Goal: Obtain resource: Download file/media

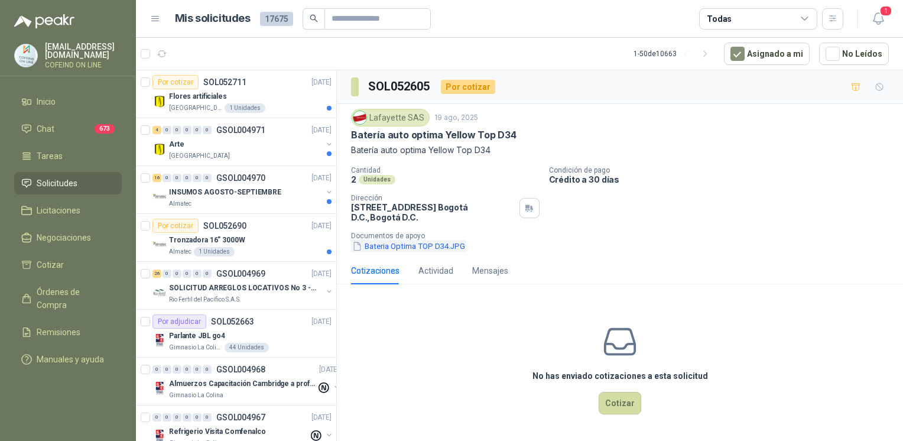
click at [379, 242] on button "Bateria Optima TOP D34.JPG" at bounding box center [408, 246] width 115 height 12
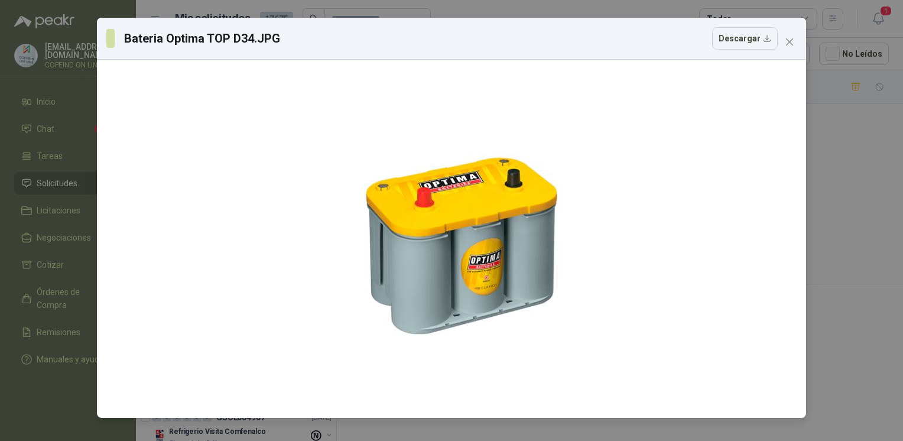
click at [828, 132] on div "Bateria Optima TOP D34.JPG Descargar" at bounding box center [451, 220] width 903 height 441
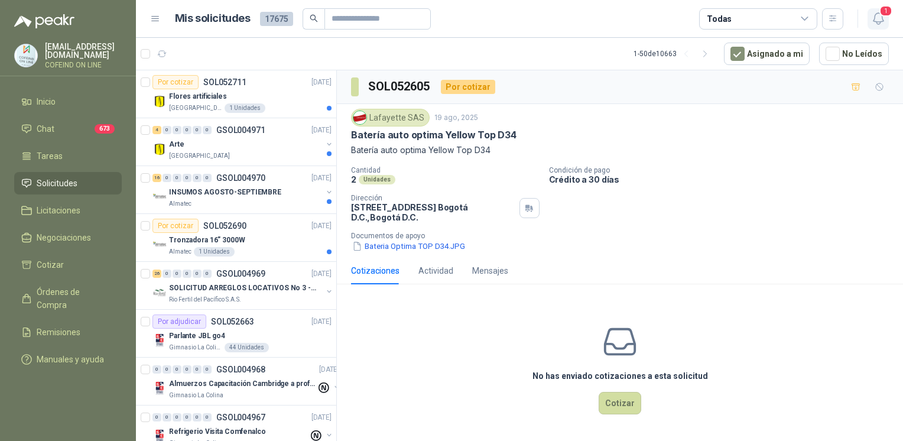
click at [877, 21] on icon "button" at bounding box center [878, 18] width 15 height 15
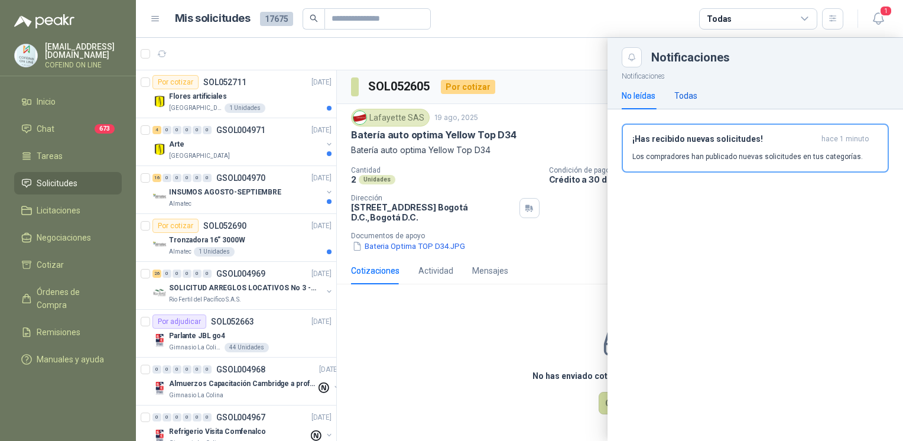
click at [682, 95] on div "Todas" at bounding box center [685, 95] width 23 height 13
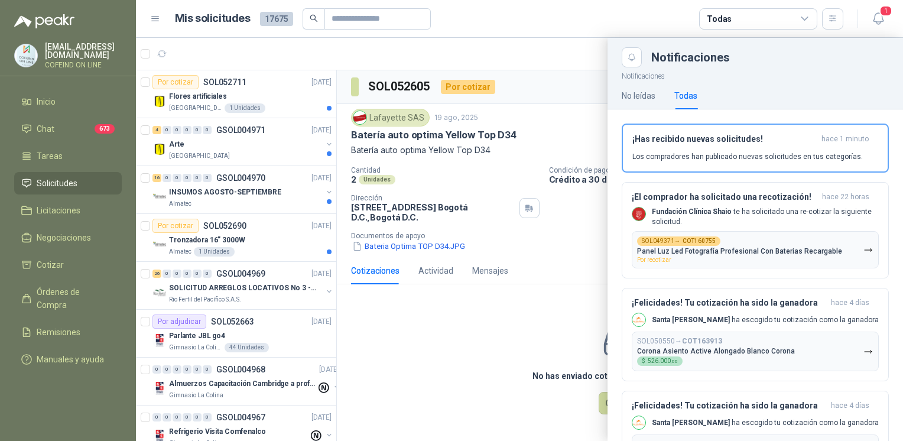
click at [461, 350] on div at bounding box center [519, 239] width 767 height 403
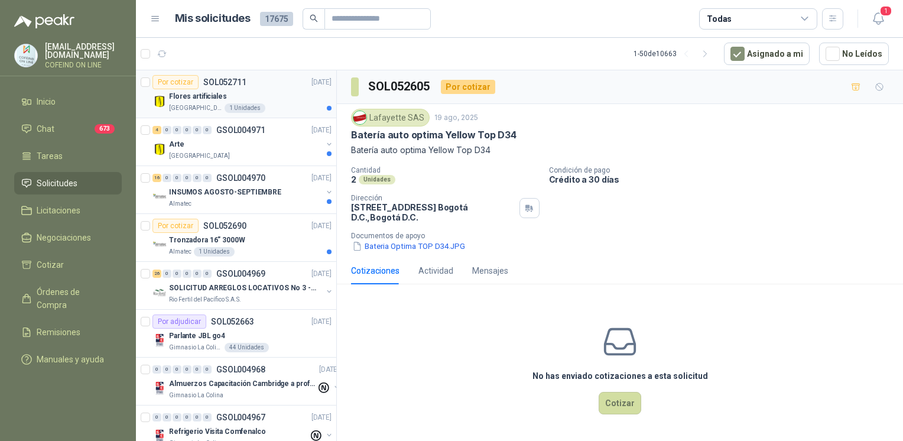
click at [214, 98] on p "Flores artificiales" at bounding box center [198, 96] width 58 height 11
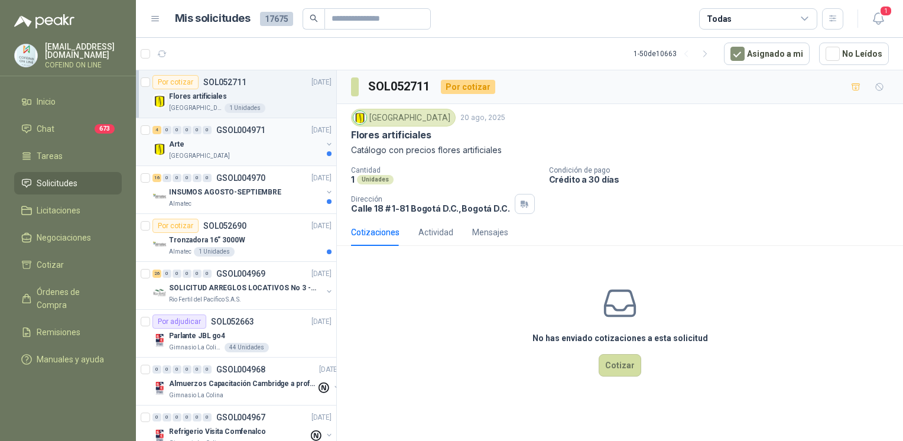
click at [197, 146] on div "Arte" at bounding box center [245, 144] width 153 height 14
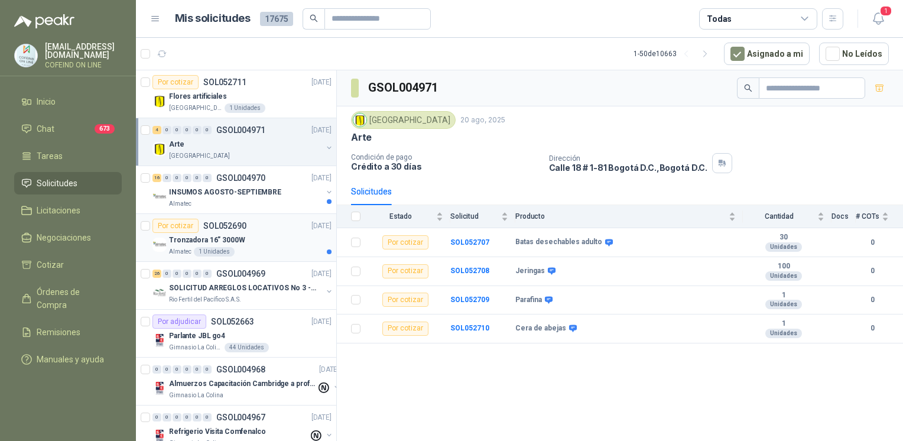
click at [226, 248] on div "1 Unidades" at bounding box center [214, 251] width 41 height 9
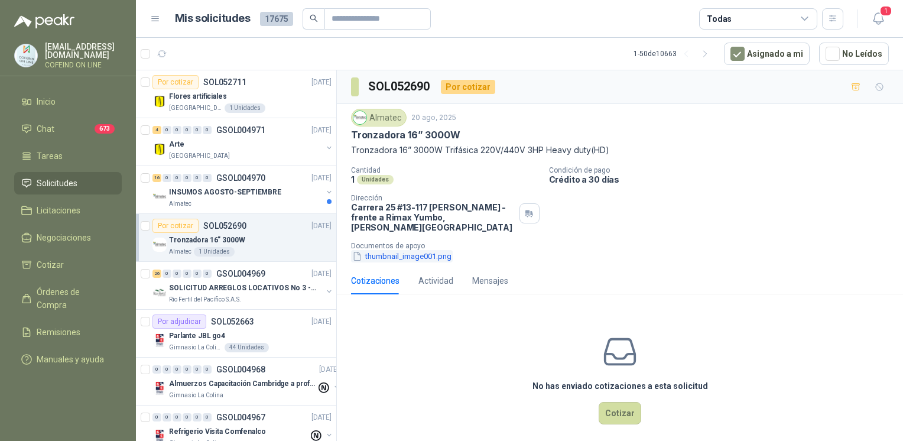
click at [390, 250] on button "thumbnail_image001.png" at bounding box center [402, 256] width 102 height 12
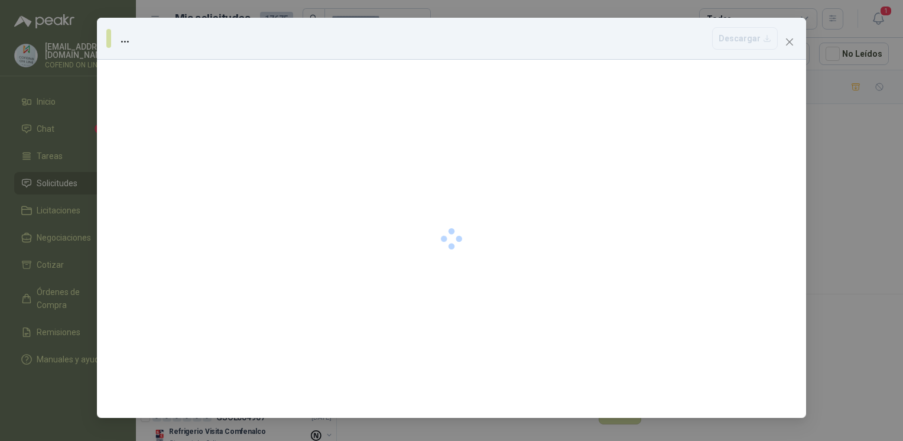
click at [392, 249] on div at bounding box center [451, 239] width 709 height 358
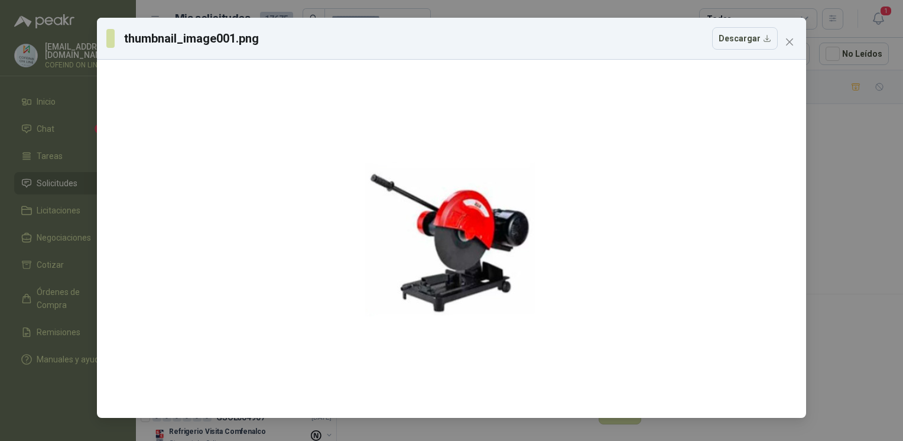
click at [825, 213] on div "thumbnail_image001.png Descargar" at bounding box center [451, 220] width 903 height 441
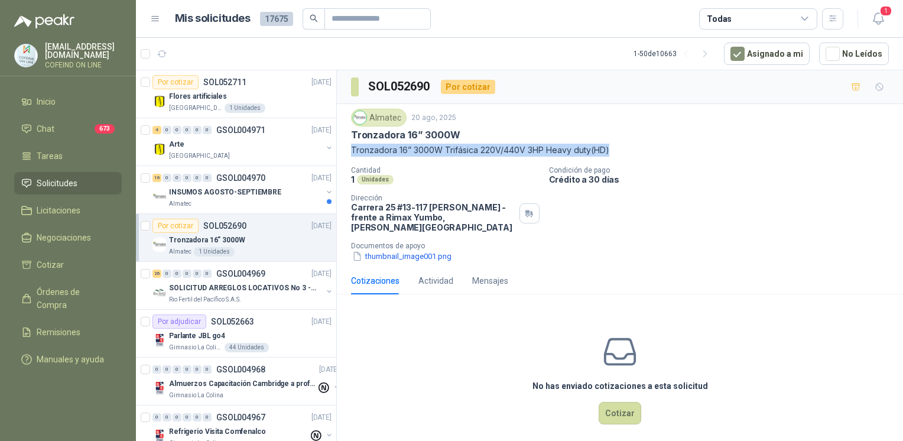
drag, startPoint x: 350, startPoint y: 148, endPoint x: 611, endPoint y: 149, distance: 261.7
click at [611, 149] on div "Almatec 20 ago, 2025 Tronzadora 16” 3000W Tronzadora 16” 3000W Trifásica 220V/4…" at bounding box center [620, 185] width 566 height 163
copy p "Tronzadora 16” 3000W Trifásica 220V/440V 3HP Heavy duty(HD)"
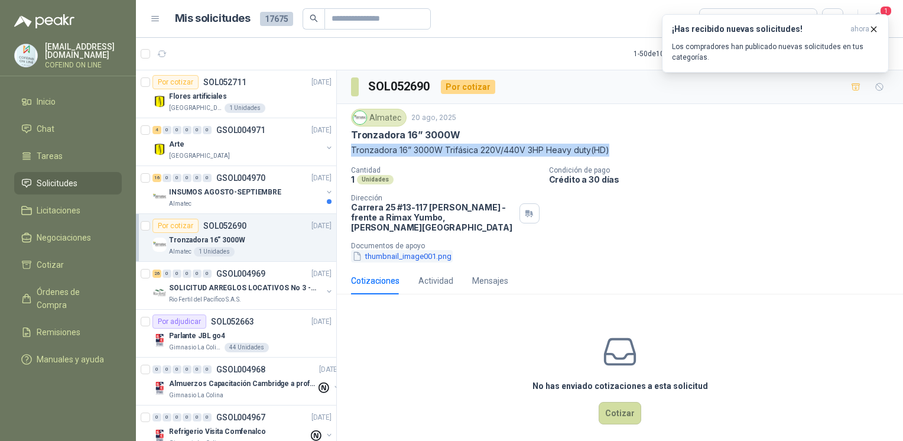
click at [387, 252] on button "thumbnail_image001.png" at bounding box center [402, 256] width 102 height 12
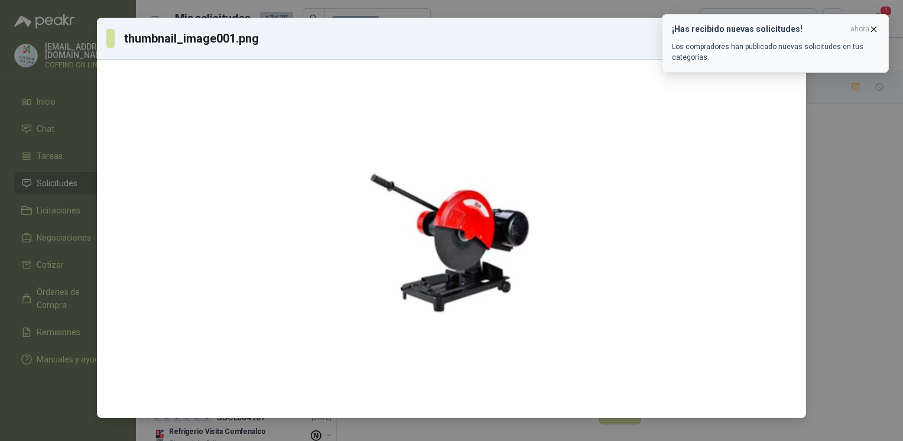
click at [877, 27] on icon "button" at bounding box center [873, 29] width 10 height 10
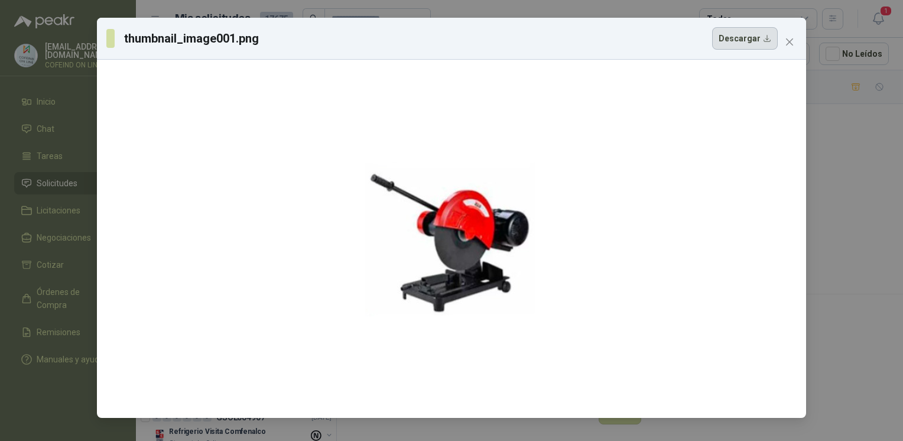
click at [739, 41] on button "Descargar" at bounding box center [745, 38] width 66 height 22
click at [855, 242] on div "thumbnail_image001.png Descargar" at bounding box center [451, 220] width 903 height 441
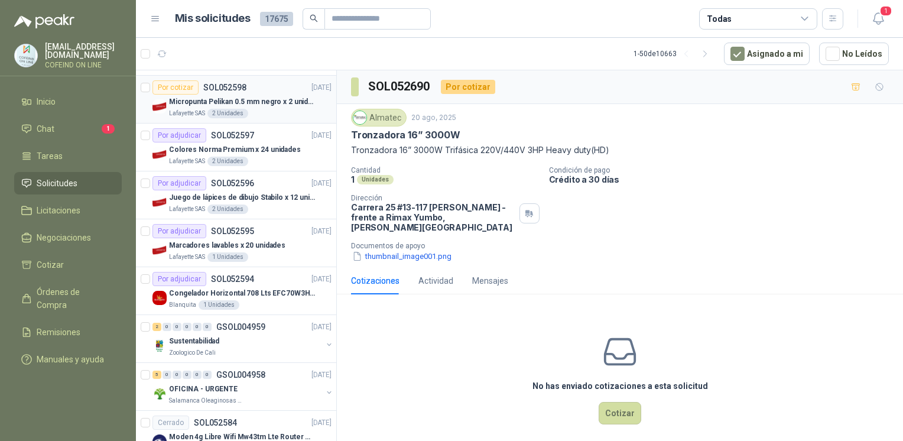
scroll to position [813, 0]
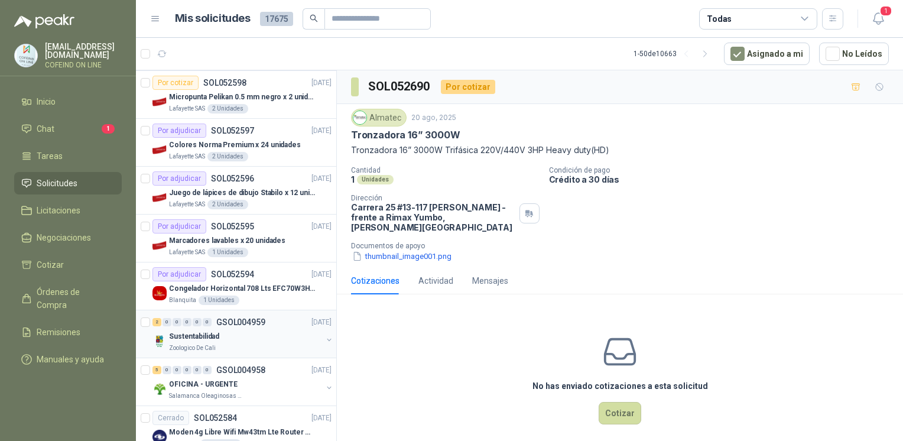
click at [267, 350] on div "2 0 0 0 0 0 GSOL004959 19/08/25 Sustentabilidad Zoologico De Cali" at bounding box center [236, 334] width 200 height 48
click at [254, 337] on div "Sustentabilidad" at bounding box center [245, 336] width 153 height 14
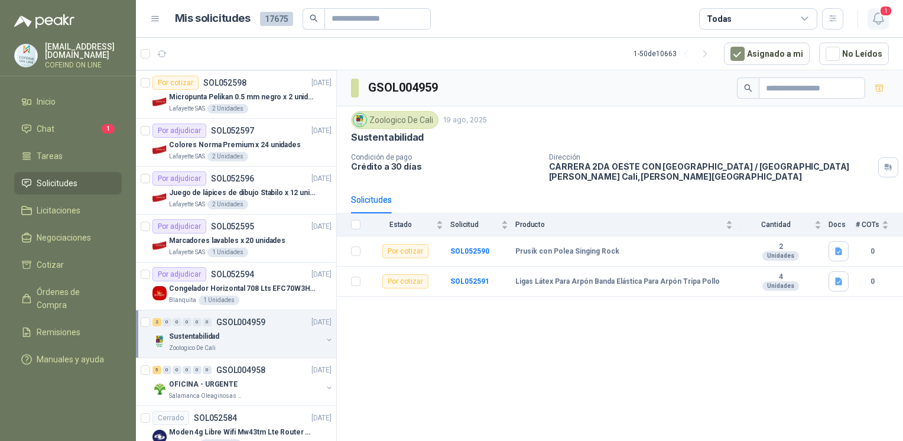
click at [872, 15] on icon "button" at bounding box center [878, 18] width 15 height 15
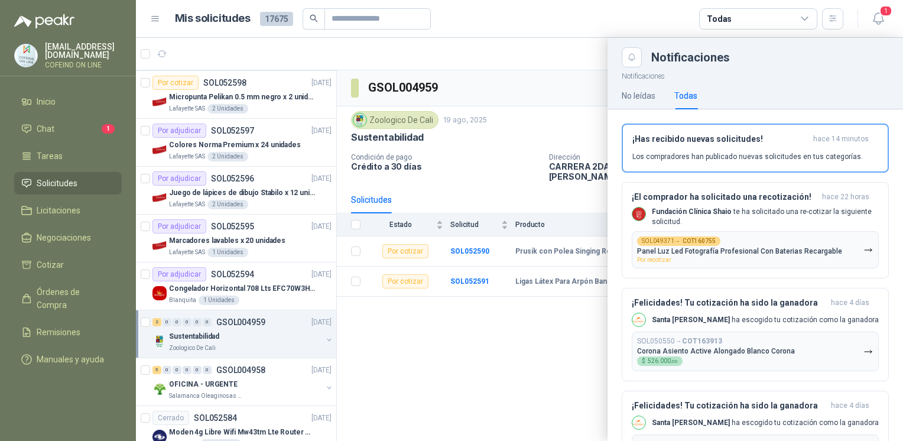
click at [565, 357] on div at bounding box center [519, 239] width 767 height 403
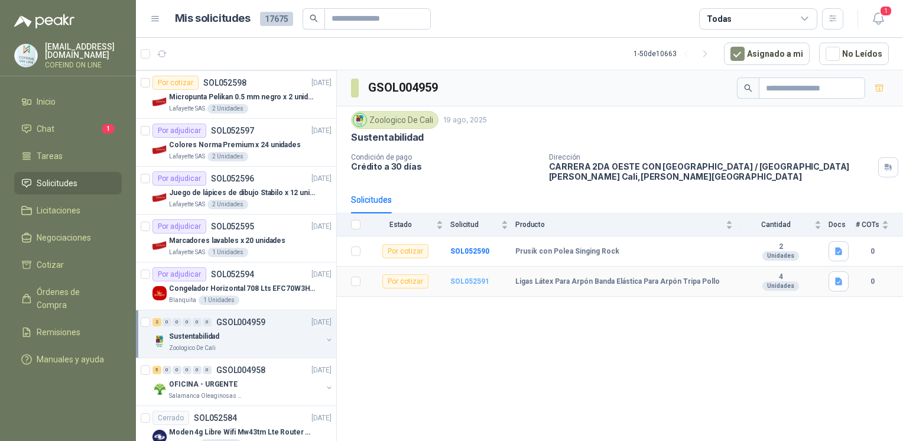
click at [468, 281] on b "SOL052591" at bounding box center [469, 281] width 39 height 8
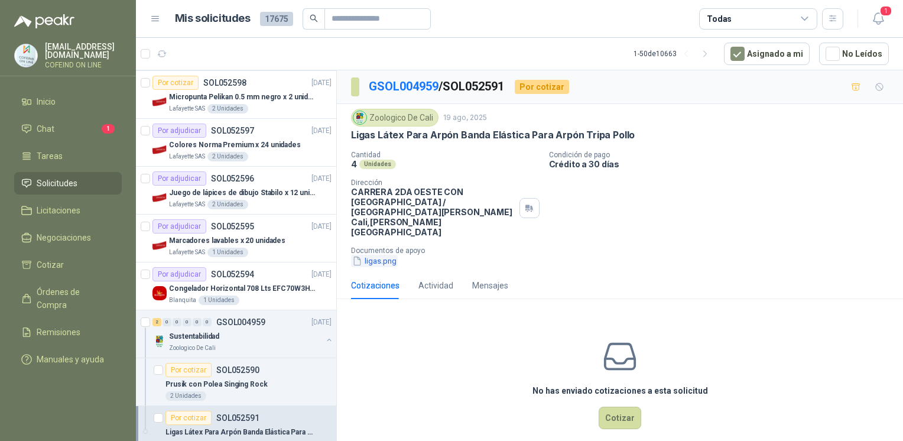
click at [383, 255] on button "ligas.png" at bounding box center [374, 261] width 47 height 12
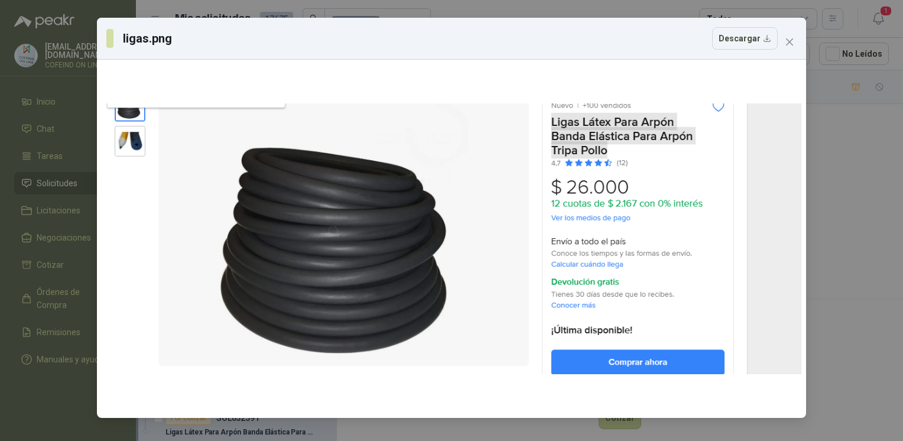
click at [839, 145] on div "ligas.png Descargar" at bounding box center [451, 220] width 903 height 441
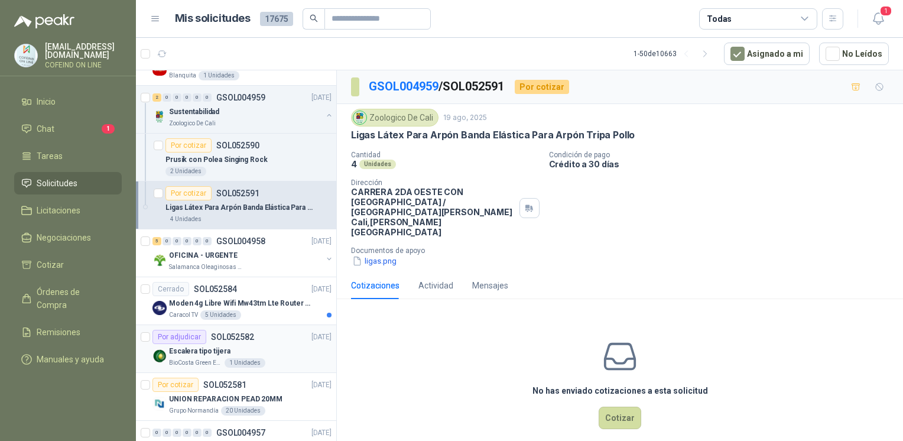
scroll to position [776, 0]
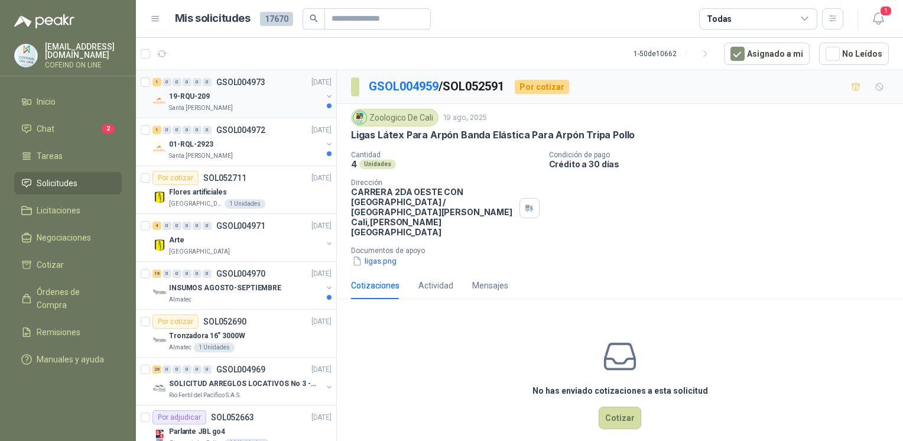
click at [220, 100] on div "19-RQU-209" at bounding box center [245, 96] width 153 height 14
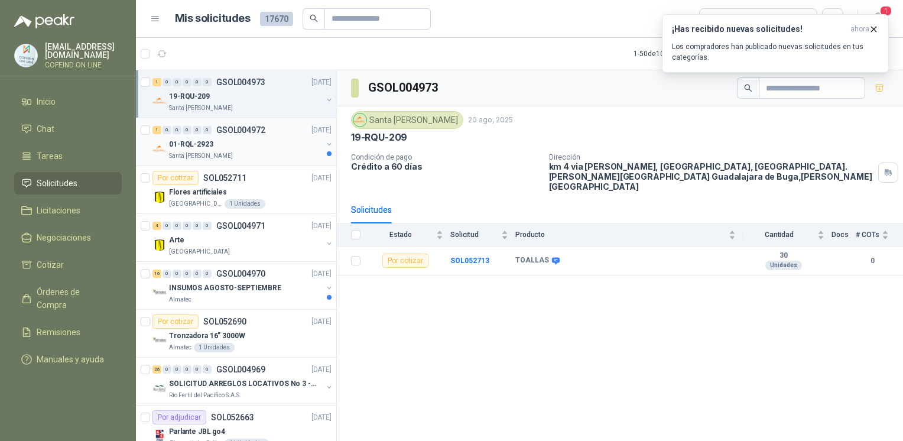
click at [260, 146] on div "01-RQL-2923" at bounding box center [245, 144] width 153 height 14
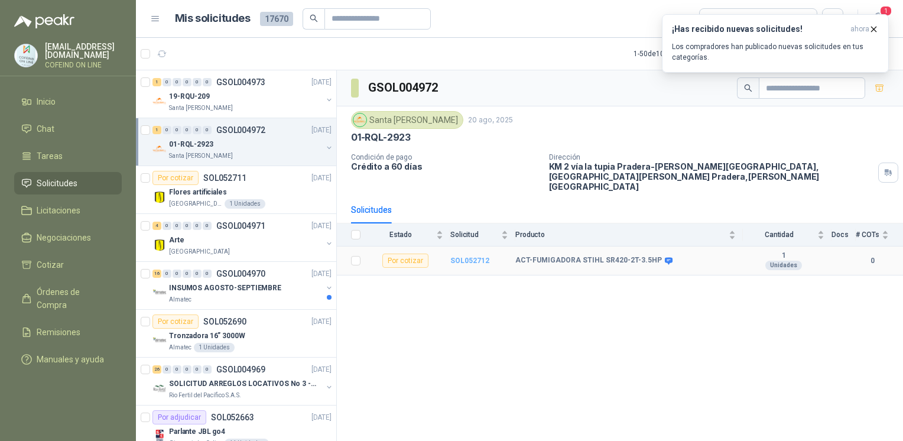
click at [477, 256] on b "SOL052712" at bounding box center [469, 260] width 39 height 8
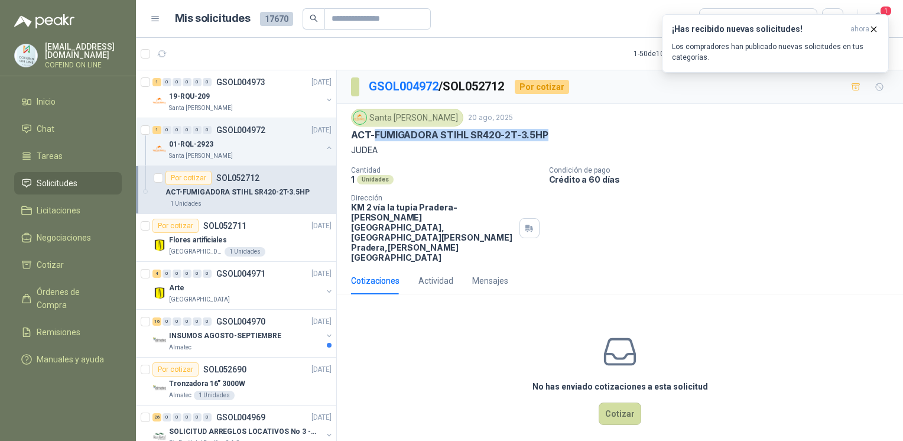
drag, startPoint x: 536, startPoint y: 136, endPoint x: 373, endPoint y: 134, distance: 163.0
click at [373, 134] on div "ACT-FUMIGADORA STIHL SR420-2T-3.5HP" at bounding box center [620, 135] width 538 height 12
copy p "FUMIGADORA STIHL SR420-2T-3.5HP"
